Goal: Transaction & Acquisition: Purchase product/service

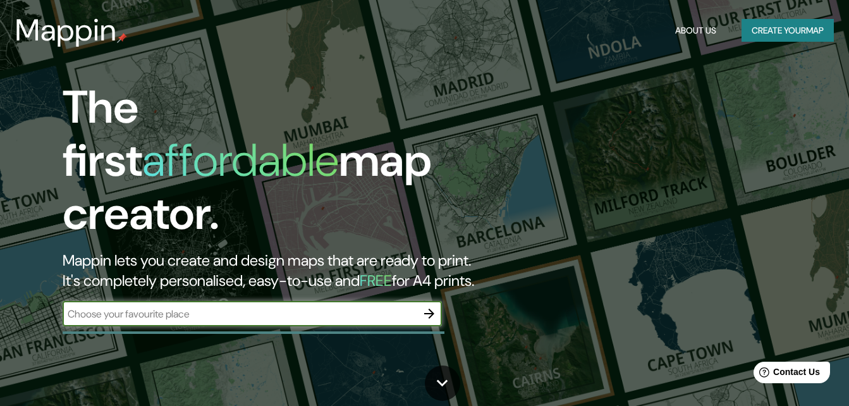
click at [433, 308] on icon "button" at bounding box center [429, 313] width 10 height 10
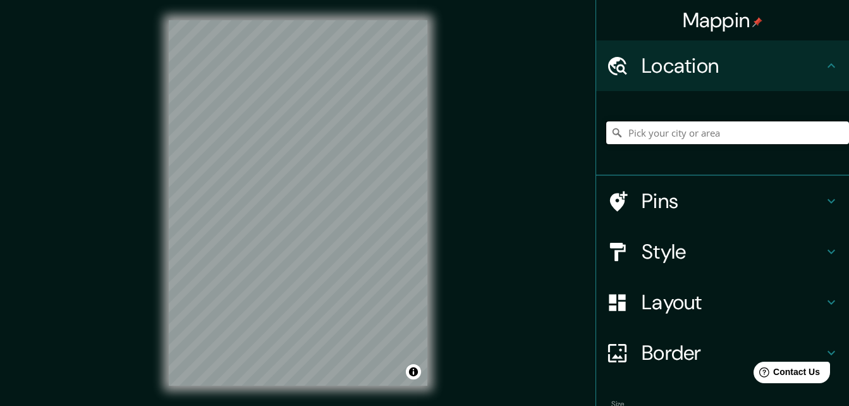
click at [624, 135] on input "Pick your city or area" at bounding box center [727, 132] width 243 height 23
type input "Villahermosa, Tabasco, México"
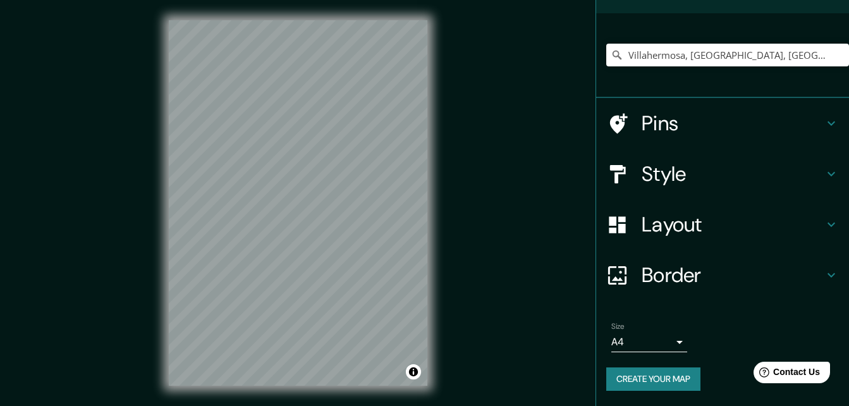
click at [645, 374] on button "Create your map" at bounding box center [653, 378] width 94 height 23
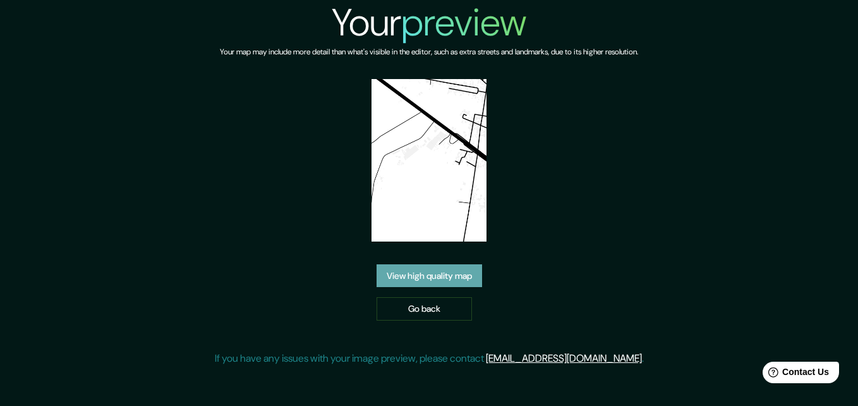
click at [438, 283] on link "View high quality map" at bounding box center [430, 275] width 106 height 23
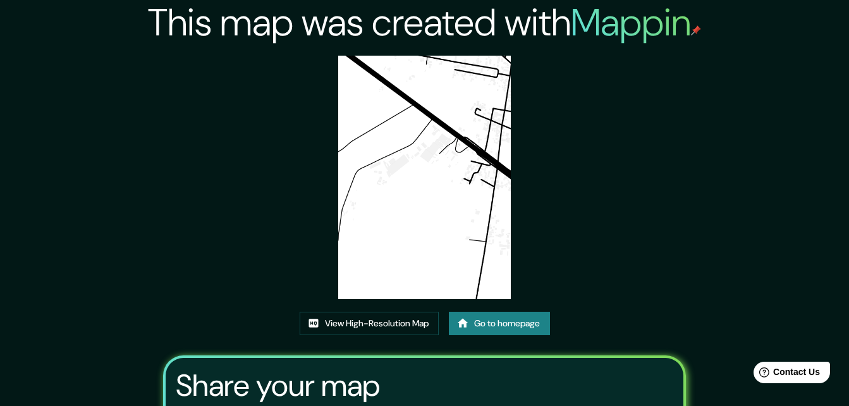
drag, startPoint x: 416, startPoint y: 219, endPoint x: 635, endPoint y: 209, distance: 218.9
click at [635, 209] on div "This map was created with Mappin View High-Resolution Map Go to homepage Share …" at bounding box center [424, 272] width 553 height 544
